Goal: Navigation & Orientation: Find specific page/section

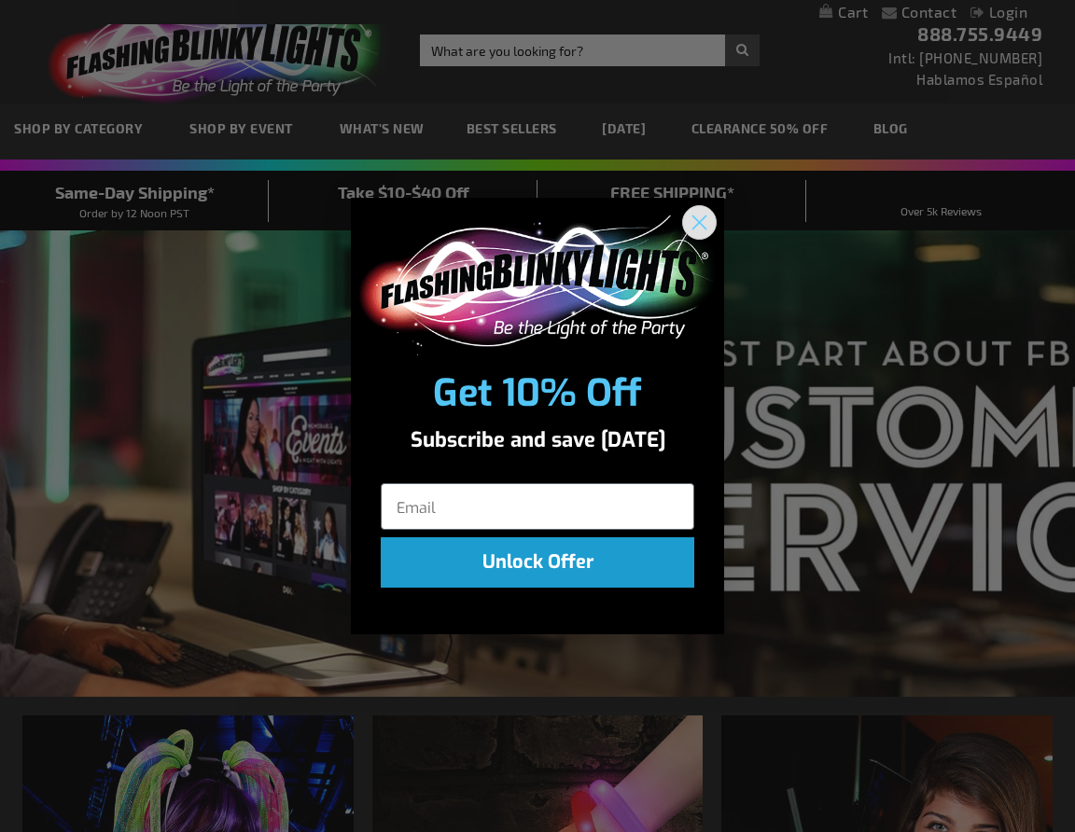
click at [701, 228] on circle "Close dialog" at bounding box center [699, 221] width 31 height 31
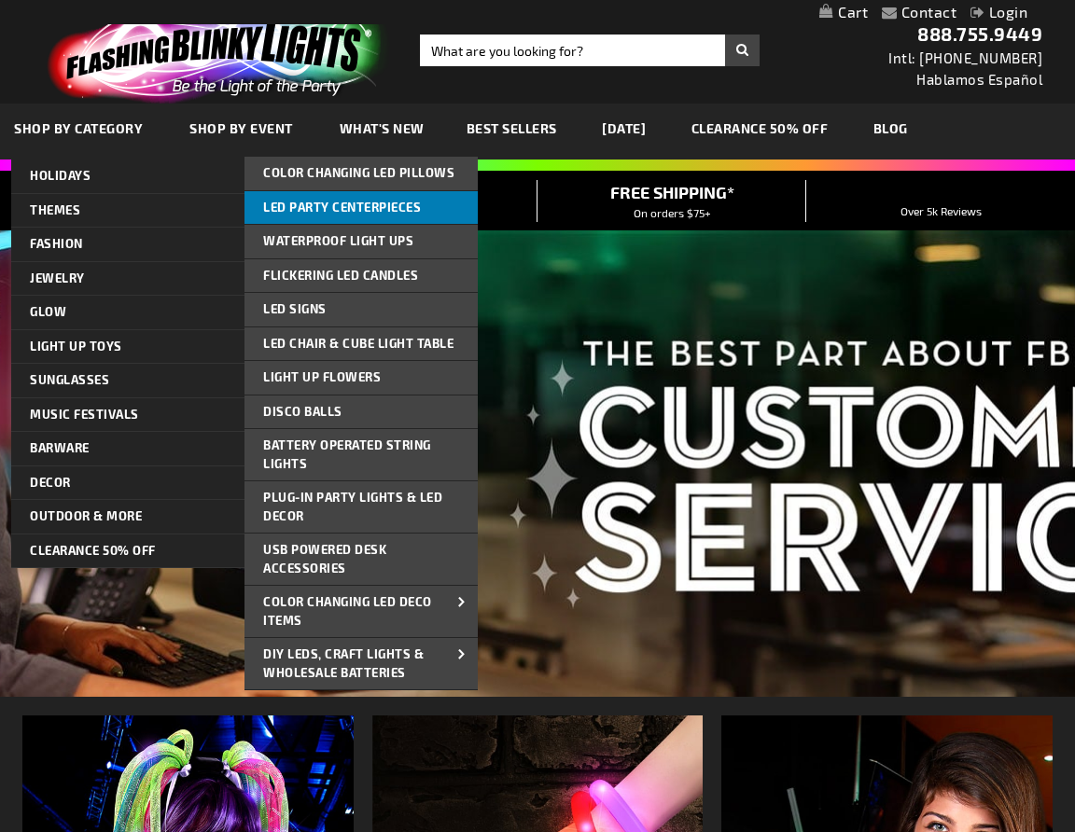
click at [388, 208] on span "LED Party Centerpieces" at bounding box center [342, 207] width 158 height 15
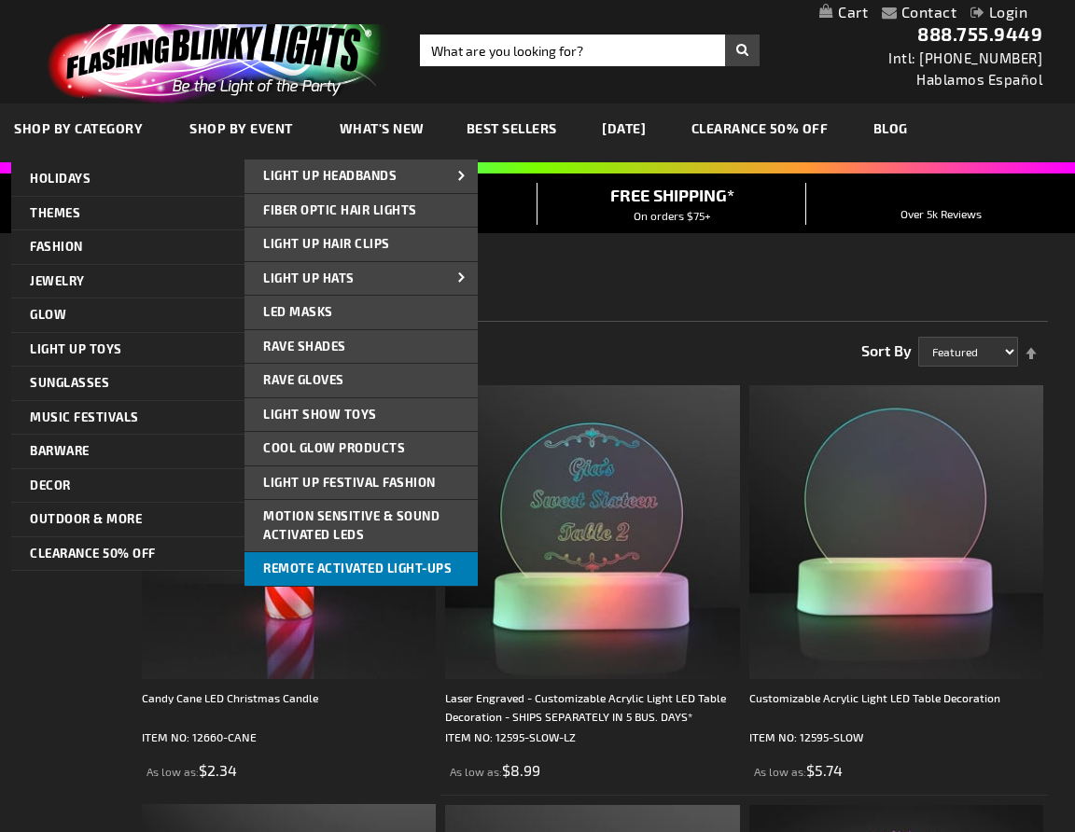
click at [298, 574] on link "Remote Activated Light-Ups" at bounding box center [360, 569] width 233 height 34
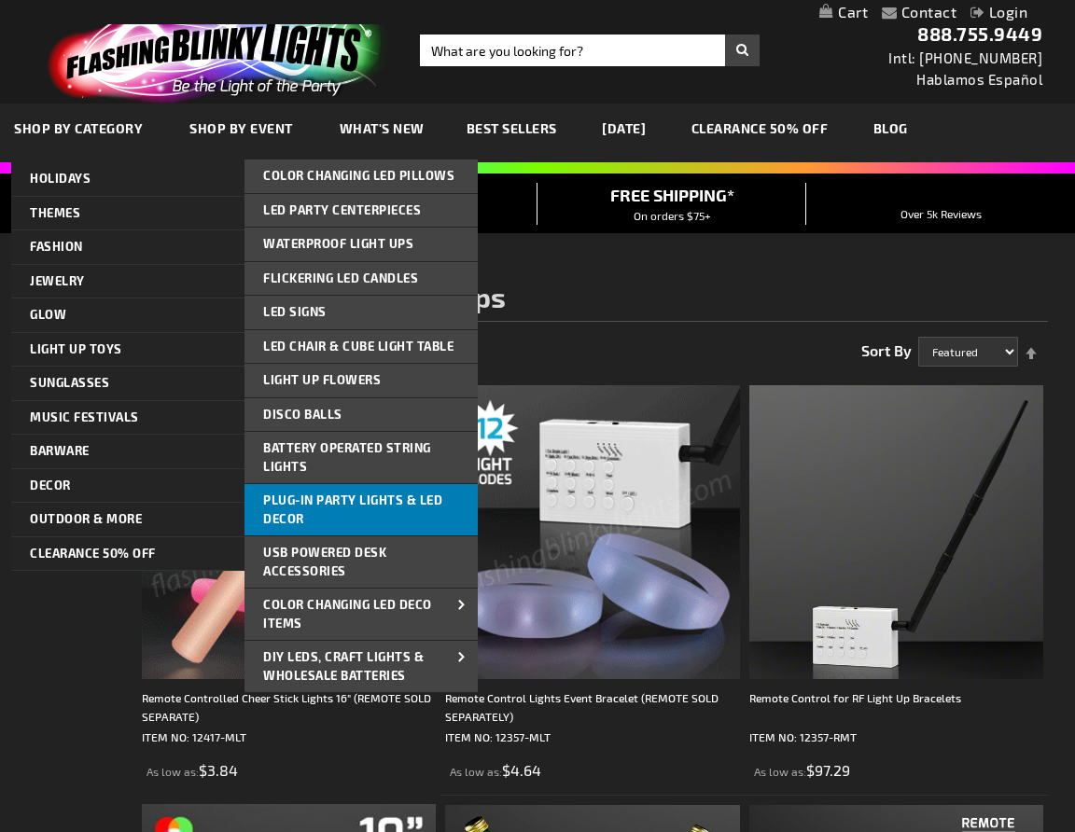
click at [314, 500] on span "Plug-In Party Lights & LED Decor" at bounding box center [352, 510] width 179 height 34
